Goal: Find specific page/section: Find specific page/section

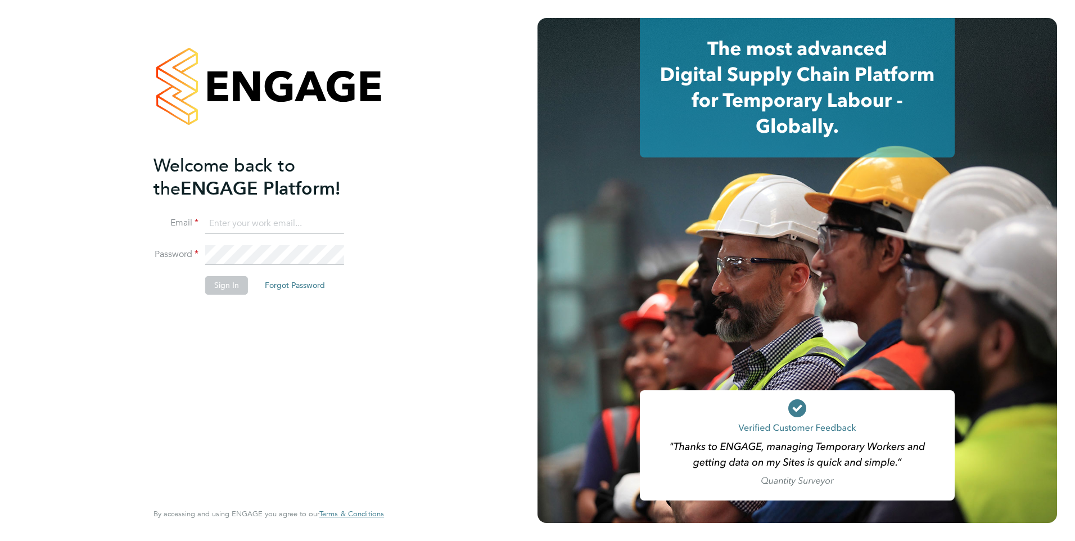
type input "[EMAIL_ADDRESS][PERSON_NAME][DOMAIN_NAME]"
click at [221, 290] on button "Sign In" at bounding box center [226, 285] width 43 height 18
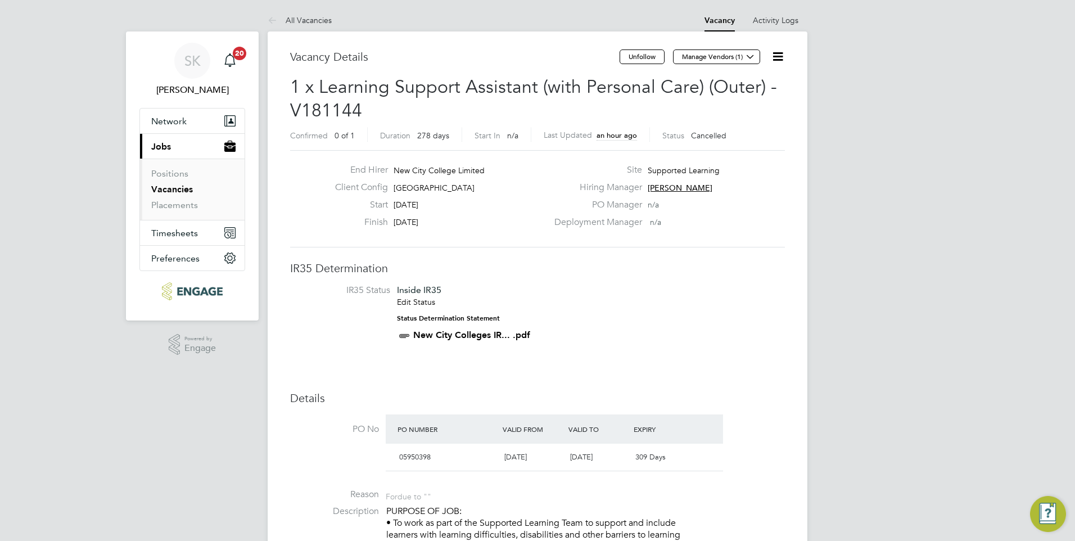
click at [172, 188] on link "Vacancies" at bounding box center [172, 189] width 42 height 11
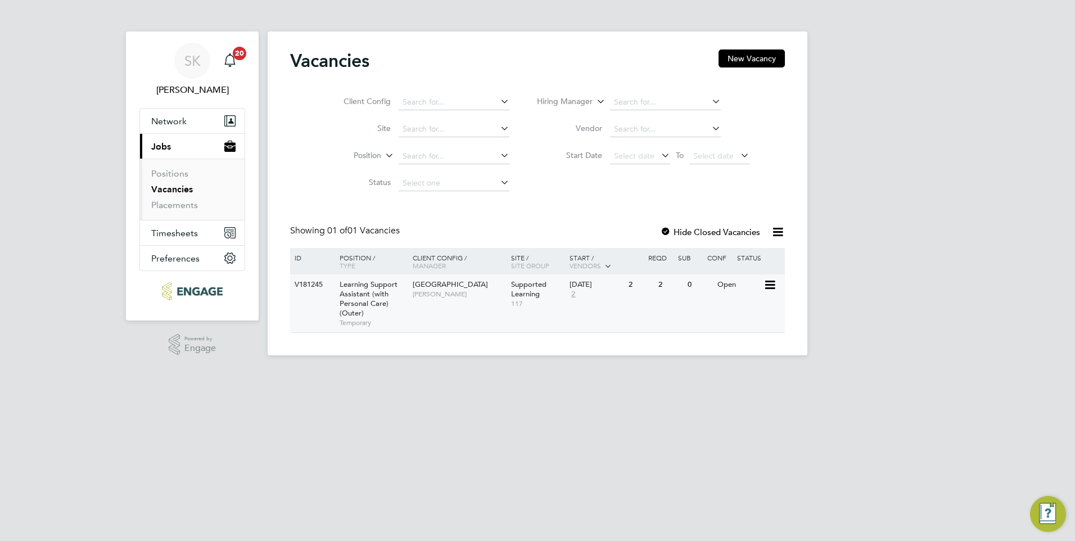
click at [316, 282] on div "V181245" at bounding box center [311, 284] width 39 height 21
